Goal: Task Accomplishment & Management: Complete application form

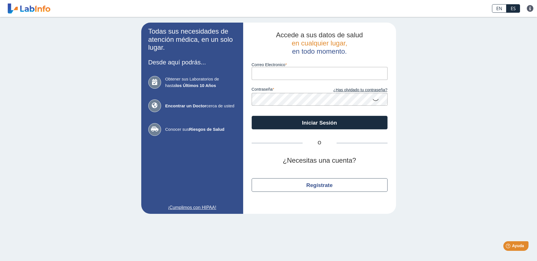
type input "[EMAIL_ADDRESS][DOMAIN_NAME]"
click at [374, 102] on icon at bounding box center [375, 99] width 7 height 11
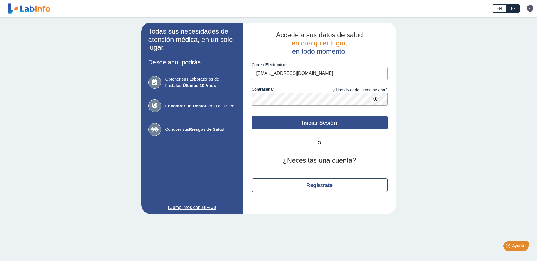
click at [338, 125] on button "Iniciar Sesión" at bounding box center [320, 123] width 136 height 14
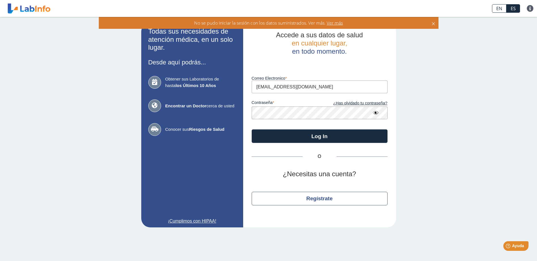
click at [204, 108] on app-login "Todas sus necesidades de atención médica, en un solo lugar. Desde aquí podrás..…" at bounding box center [268, 125] width 255 height 205
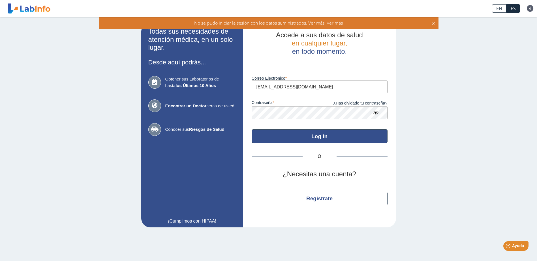
click at [315, 134] on button "Log In" at bounding box center [320, 137] width 136 height 14
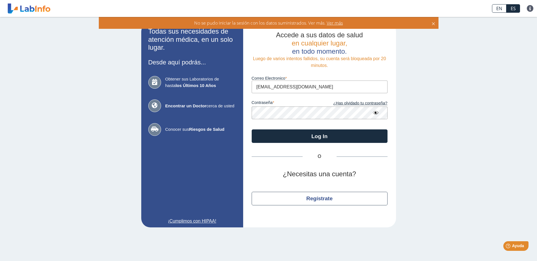
click at [228, 111] on app-login "Todas sus necesidades de atención médica, en un solo lugar. Desde aquí podrás..…" at bounding box center [268, 125] width 255 height 205
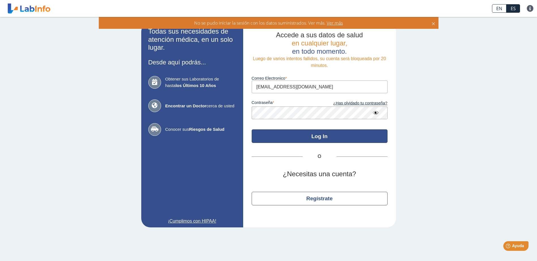
click at [289, 138] on button "Log In" at bounding box center [320, 137] width 136 height 14
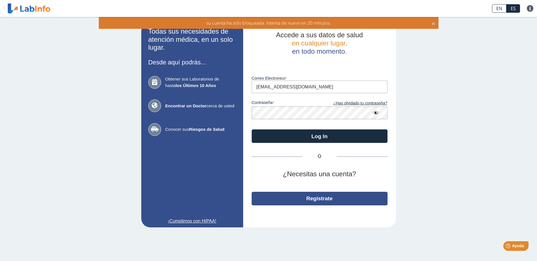
click at [328, 201] on button "Regístrate" at bounding box center [320, 199] width 136 height 14
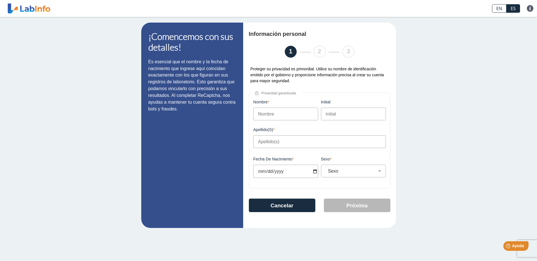
click at [301, 118] on input "Nombre" at bounding box center [285, 114] width 65 height 13
type input "[PERSON_NAME]"
click at [289, 142] on input "Apellido(s)" at bounding box center [319, 142] width 132 height 13
type input "[PERSON_NAME]"
click at [284, 174] on input "Fecha de Nacimiento" at bounding box center [285, 171] width 65 height 13
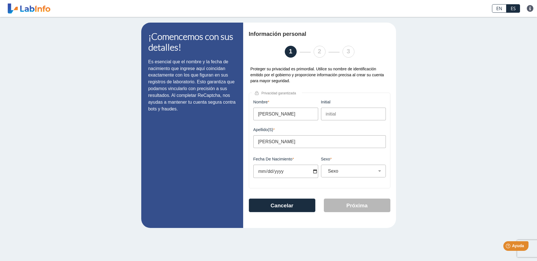
click at [264, 173] on input "Fecha de Nacimiento" at bounding box center [285, 171] width 65 height 13
click at [263, 173] on input "Fecha de Nacimiento" at bounding box center [285, 171] width 65 height 13
type input "[DATE]"
drag, startPoint x: 373, startPoint y: 170, endPoint x: 379, endPoint y: 170, distance: 6.0
click at [373, 170] on div "Sexo Masculino Femenino" at bounding box center [353, 171] width 65 height 13
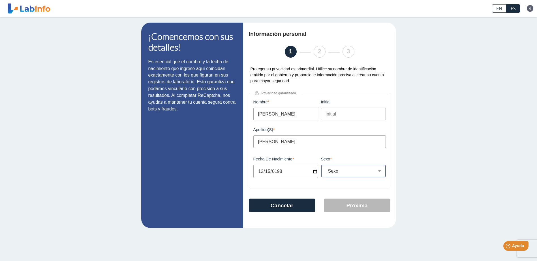
click at [380, 174] on select "Sexo Masculino Femenino" at bounding box center [356, 171] width 60 height 5
select select "F"
click at [326, 170] on select "Sexo Masculino Femenino" at bounding box center [356, 171] width 60 height 5
click at [347, 207] on button "Próxima" at bounding box center [357, 206] width 67 height 14
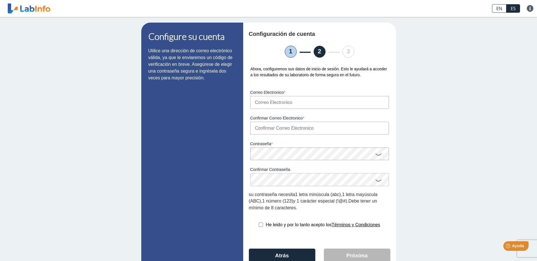
click at [288, 104] on input "Correo Electronico" at bounding box center [319, 102] width 139 height 13
type input "[EMAIL_ADDRESS][DOMAIN_NAME]"
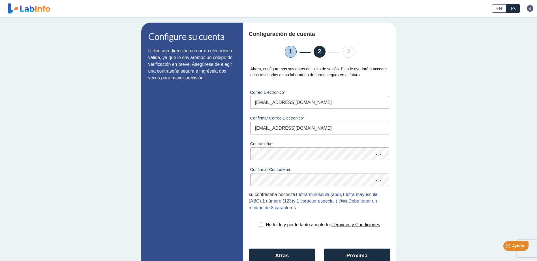
scroll to position [28, 0]
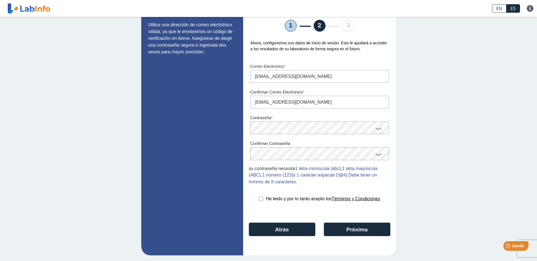
click at [259, 199] on input "checkbox" at bounding box center [261, 199] width 4 height 4
checkbox input "true"
click at [230, 125] on app-registration "Configure su cuenta Utilice una dirección de correo electrónico válida, ya que …" at bounding box center [268, 126] width 255 height 259
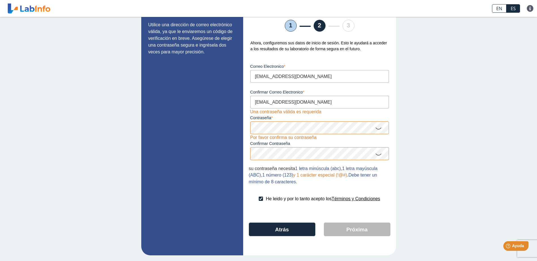
click at [378, 129] on icon at bounding box center [378, 128] width 7 height 11
click at [378, 154] on icon at bounding box center [378, 154] width 7 height 11
click at [210, 131] on app-registration "Configure su cuenta Utilice una dirección de correo electrónico válida, ya que …" at bounding box center [268, 126] width 255 height 259
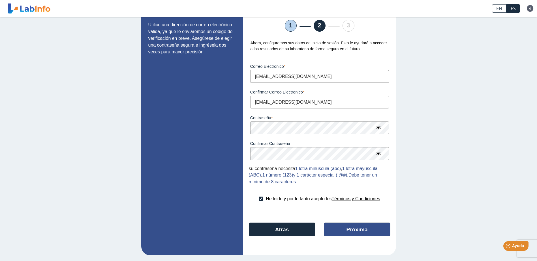
click at [340, 227] on button "Próxima" at bounding box center [357, 230] width 67 height 14
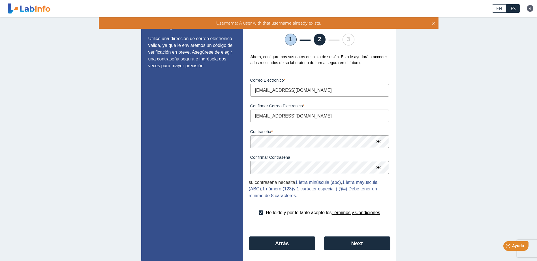
scroll to position [0, 0]
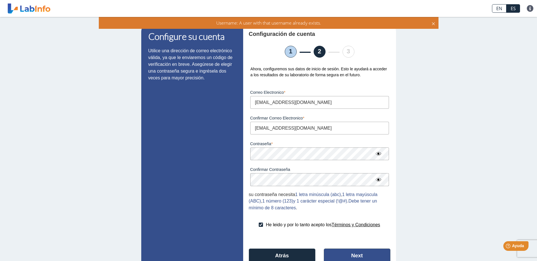
click at [353, 255] on button "Next" at bounding box center [357, 256] width 67 height 14
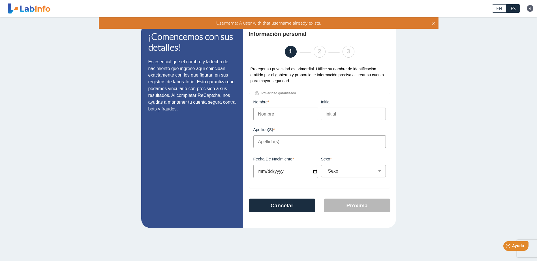
click at [299, 119] on input "Nombre" at bounding box center [285, 114] width 65 height 13
type input "[PERSON_NAME]"
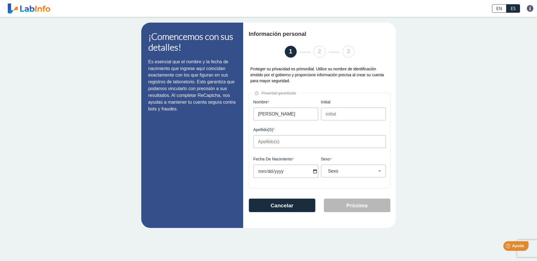
click at [308, 142] on input "Apellido(s)" at bounding box center [319, 142] width 132 height 13
type input "[PERSON_NAME]"
type input "[DATE]"
click at [338, 172] on select "Sexo Masculino Femenino" at bounding box center [356, 171] width 60 height 5
select select "F"
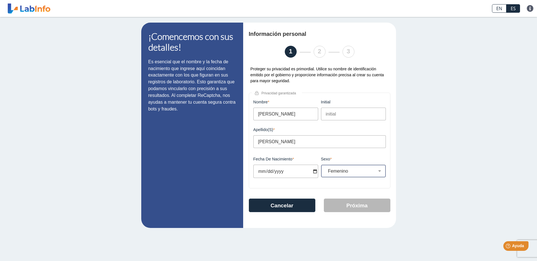
click at [326, 170] on select "Sexo Masculino Femenino" at bounding box center [356, 171] width 60 height 5
click at [354, 207] on button "Próxima" at bounding box center [357, 206] width 67 height 14
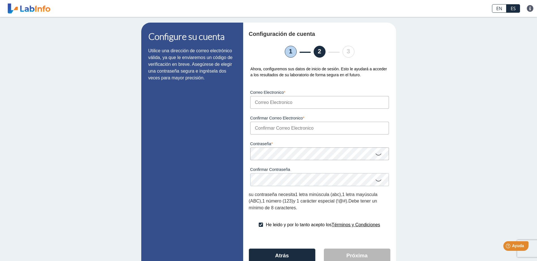
click at [306, 103] on input "Correo Electronico" at bounding box center [319, 102] width 139 height 13
type input "[EMAIL_ADDRESS][DOMAIN_NAME]"
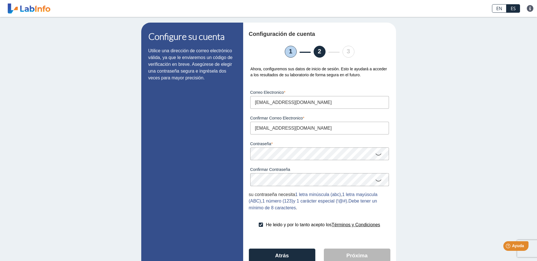
click at [375, 156] on icon at bounding box center [378, 154] width 7 height 11
click at [332, 255] on button "Próxima" at bounding box center [357, 256] width 67 height 14
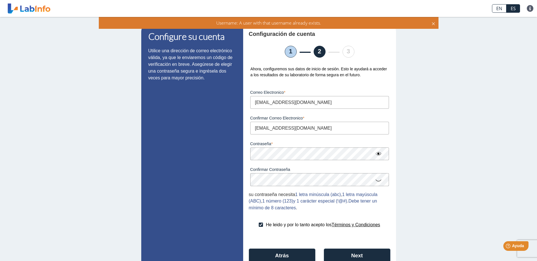
click at [435, 23] on icon at bounding box center [433, 23] width 5 height 6
